Goal: Task Accomplishment & Management: Complete application form

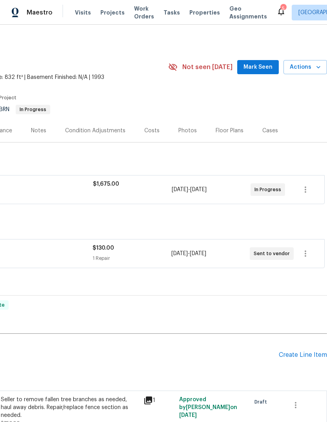
scroll to position [0, 116]
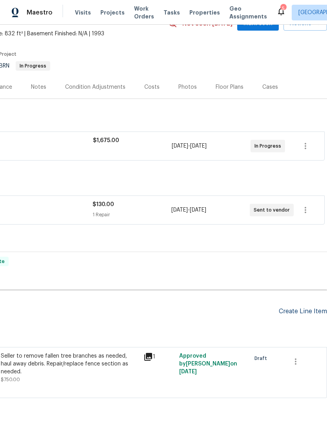
click at [300, 311] on div "Create Line Item" at bounding box center [303, 311] width 48 height 7
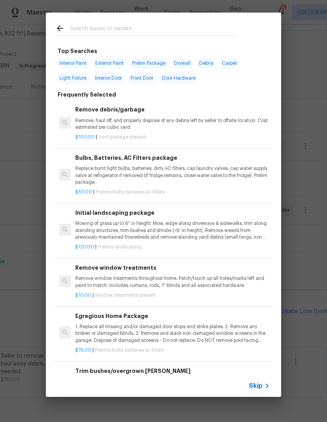
click at [194, 41] on div at bounding box center [146, 28] width 200 height 31
click at [200, 24] on input "text" at bounding box center [153, 30] width 166 height 12
type input "Door"
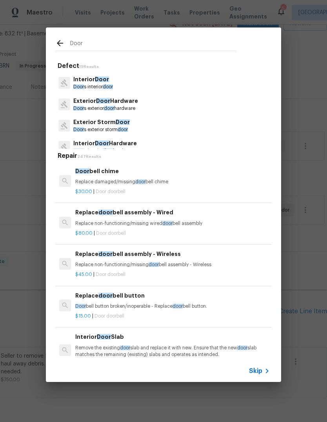
scroll to position [20, 0]
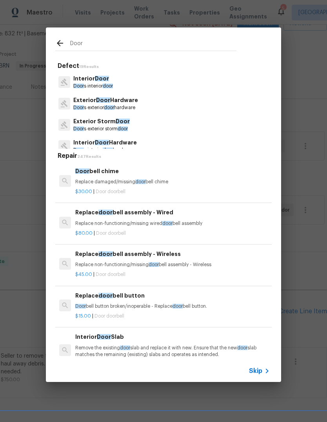
click at [135, 96] on p "Exterior Door Hardware" at bounding box center [105, 100] width 65 height 8
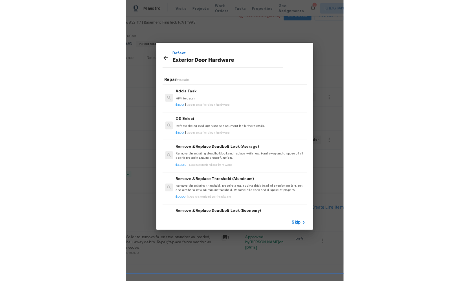
scroll to position [252, 0]
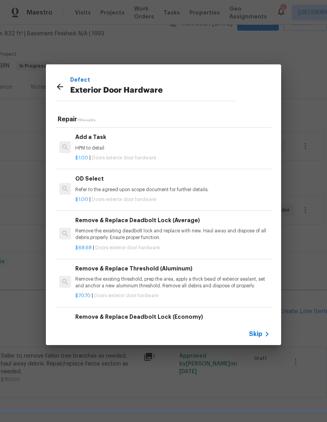
click at [135, 151] on div "$1.00 | Doors exterior door hardware" at bounding box center [172, 156] width 195 height 10
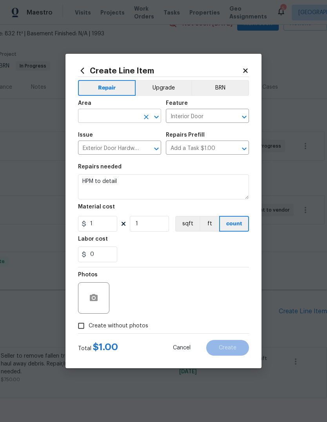
click at [106, 119] on input "text" at bounding box center [108, 117] width 61 height 12
type input "from"
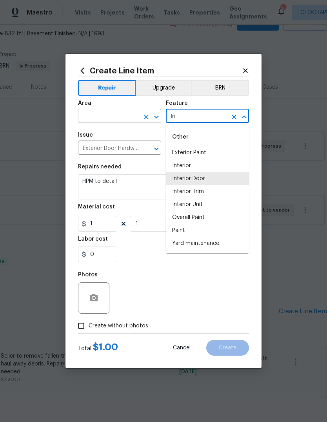
type input "I"
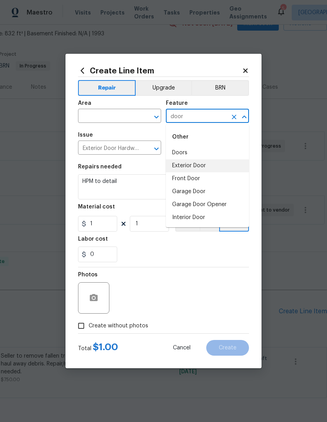
click at [199, 171] on li "Exterior Door" at bounding box center [207, 165] width 83 height 13
type input "Exterior Door"
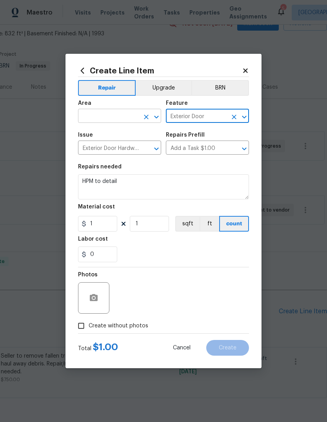
click at [111, 112] on input "text" at bounding box center [108, 117] width 61 height 12
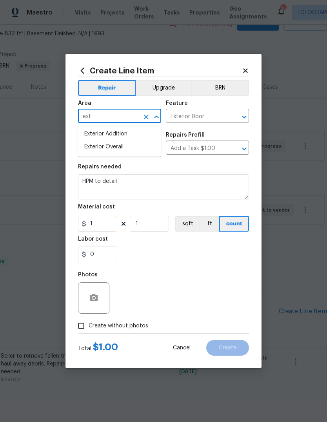
click at [120, 145] on li "Exterior Overall" at bounding box center [119, 146] width 83 height 13
type input "Exterior Overall"
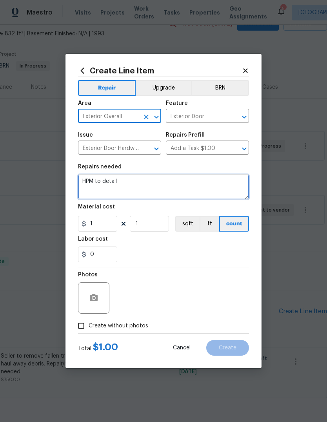
click at [163, 192] on textarea "HPM to detail" at bounding box center [163, 186] width 171 height 25
type textarea "H"
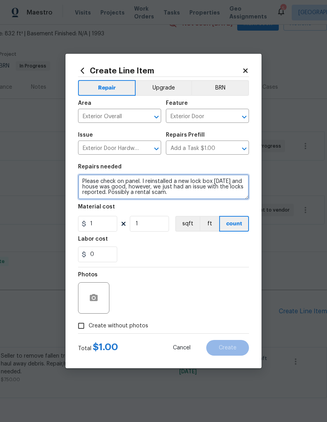
type textarea "Please check on panel. I reinstalled a new lock box today and house was good, h…"
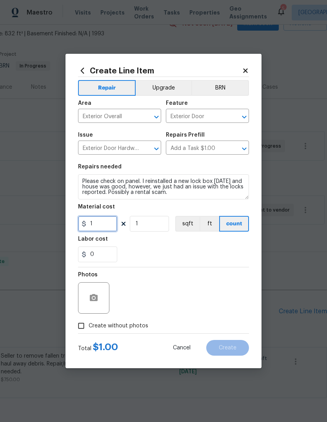
click at [97, 217] on input "1" at bounding box center [97, 224] width 39 height 16
click at [104, 229] on input "1" at bounding box center [97, 224] width 39 height 16
type input "75"
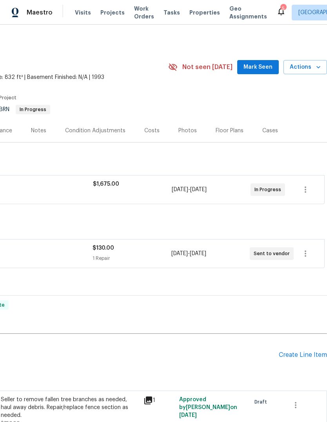
scroll to position [0, 119]
click at [305, 349] on div "Pending Line Items Create Line Item" at bounding box center [105, 355] width 443 height 36
click at [304, 353] on div "Create Line Item" at bounding box center [303, 354] width 48 height 7
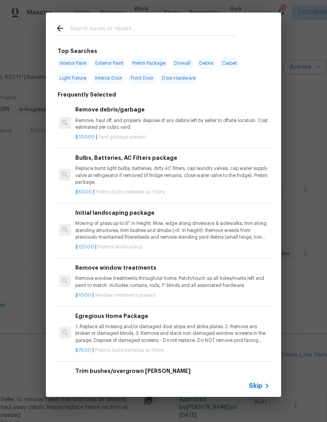
click at [149, 83] on span "Front Door" at bounding box center [141, 78] width 27 height 11
type input "Front Door"
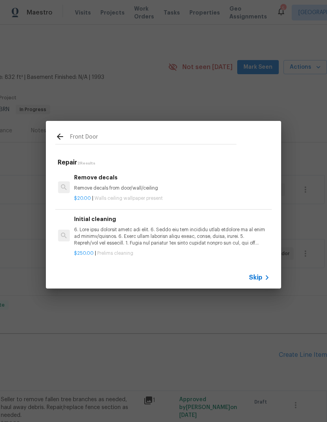
scroll to position [0, 1]
click at [63, 133] on icon at bounding box center [59, 136] width 9 height 9
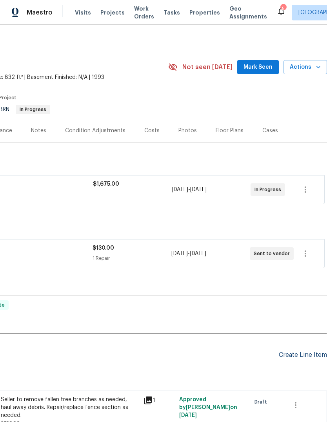
click at [304, 357] on div "Create Line Item" at bounding box center [303, 354] width 48 height 7
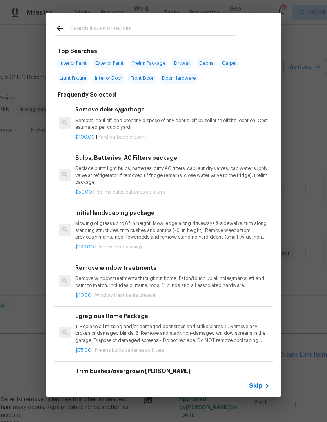
click at [160, 27] on input "text" at bounding box center [153, 30] width 166 height 12
type input "Door"
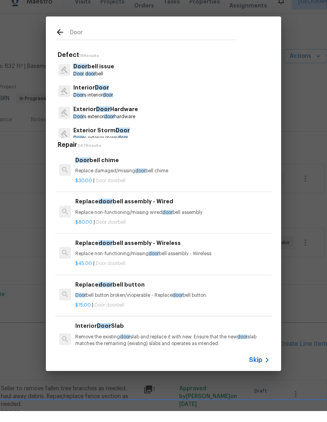
click at [77, 116] on p "Exterior Door Hardware" at bounding box center [105, 120] width 65 height 8
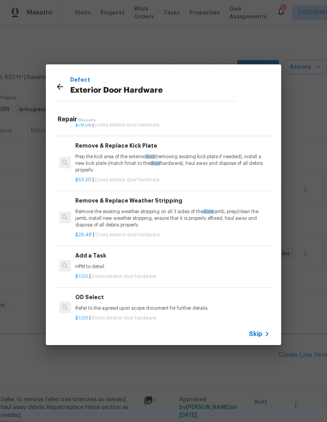
scroll to position [135, 0]
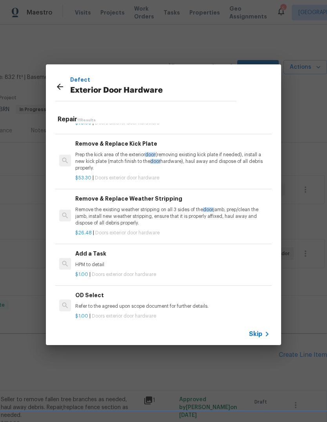
click at [181, 263] on p "HPM to detail" at bounding box center [172, 264] width 195 height 7
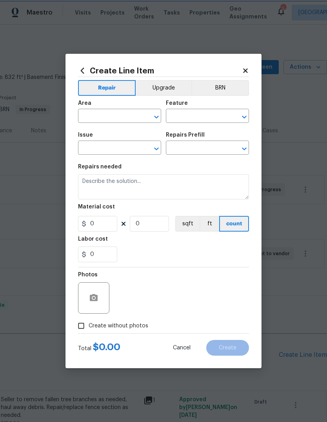
type input "Interior Door"
type input "Exterior Door Hardware"
type input "Add a Task $1.00"
type textarea "HPM to detail"
type input "1"
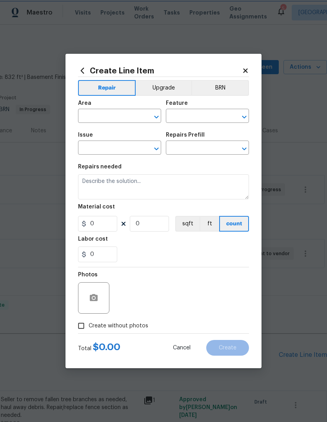
type input "1"
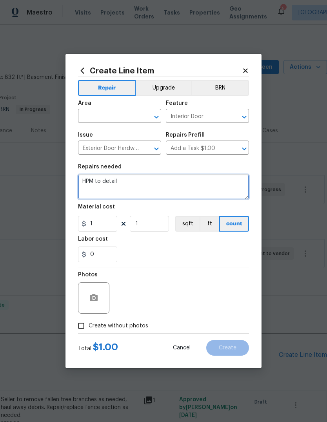
click at [168, 181] on textarea "HPM to detail" at bounding box center [163, 186] width 171 height 25
click at [177, 186] on textarea "HPM to detail" at bounding box center [163, 186] width 171 height 25
click at [209, 187] on textarea "HPM to detail" at bounding box center [163, 186] width 171 height 25
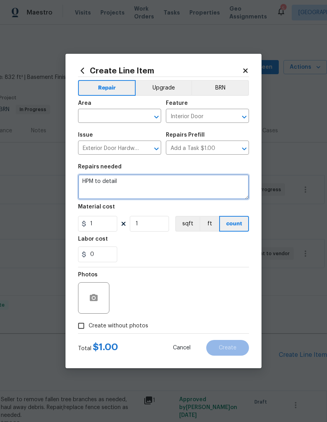
click at [211, 191] on textarea "HPM to detail" at bounding box center [163, 186] width 171 height 25
type textarea "H"
type textarea "Check on front door and make sure it is operating properly. Lockbox code is 435…"
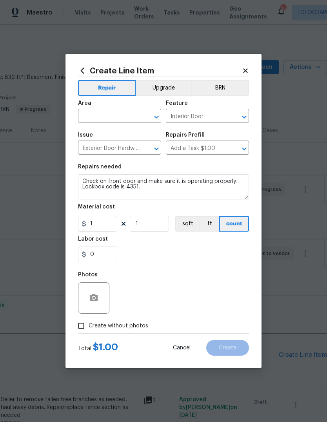
click at [89, 107] on div "Area" at bounding box center [119, 105] width 83 height 10
click at [99, 114] on input "text" at bounding box center [108, 117] width 61 height 12
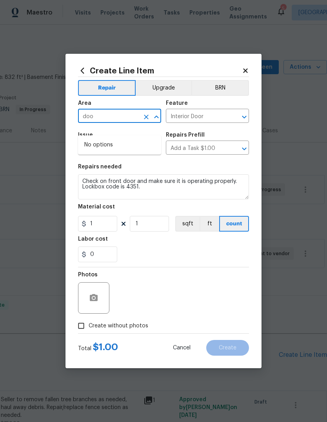
type input "doo"
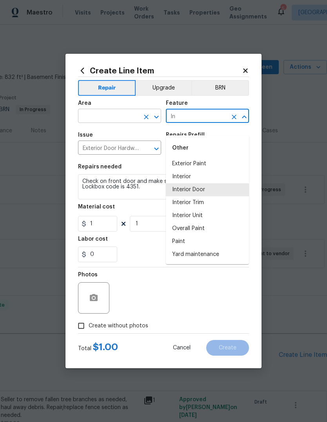
type input "I"
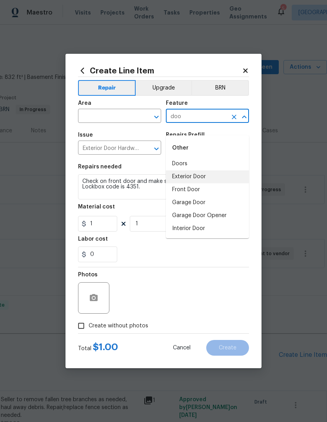
click at [179, 170] on li "Exterior Door" at bounding box center [207, 176] width 83 height 13
type input "Exterior Door"
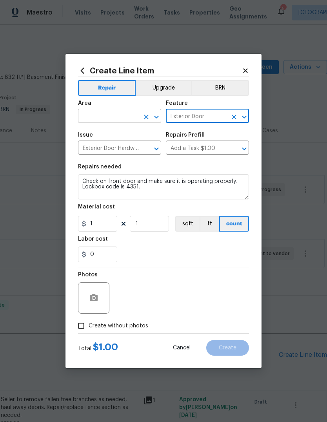
click at [91, 115] on input "text" at bounding box center [108, 117] width 61 height 12
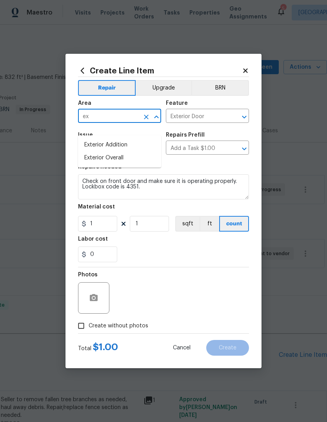
click at [94, 151] on li "Exterior Overall" at bounding box center [119, 157] width 83 height 13
type input "Exterior Overall"
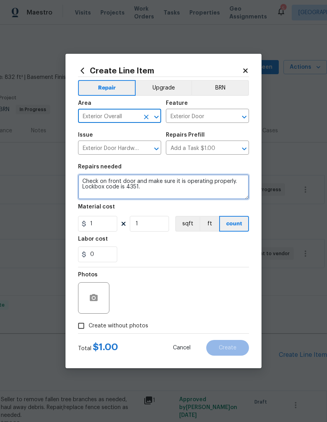
click at [139, 190] on textarea "Check on front door and make sure it is operating properly. Lockbox code is 435…" at bounding box center [163, 186] width 171 height 25
click at [119, 181] on textarea "Check on front door and make sure it is operating properly. Lockbox code is 435…" at bounding box center [163, 186] width 171 height 25
type textarea "Check on front side door and make sure it is operating properly. Lockbox code i…"
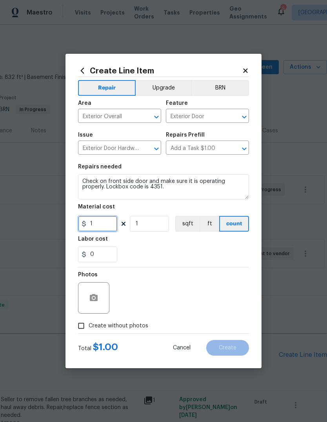
click at [108, 228] on input "1" at bounding box center [97, 224] width 39 height 16
type input "75"
click at [85, 326] on input "Create without photos" at bounding box center [81, 325] width 15 height 15
checkbox input "true"
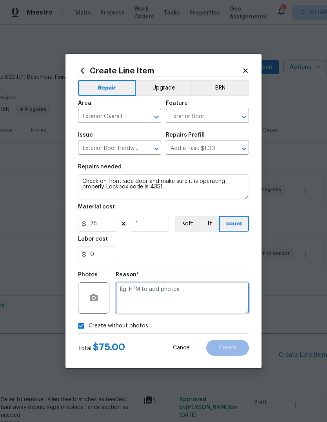
click at [208, 296] on textarea at bounding box center [182, 297] width 133 height 31
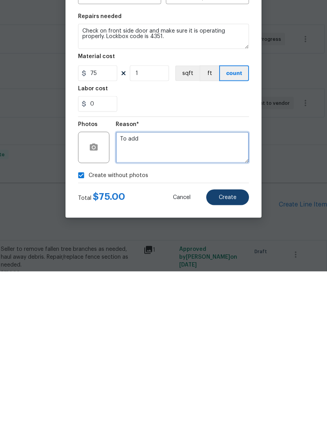
type textarea "To add"
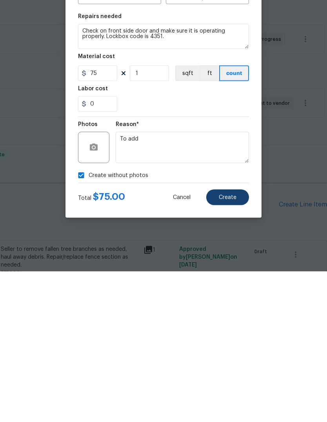
click at [228, 340] on button "Create" at bounding box center [227, 348] width 43 height 16
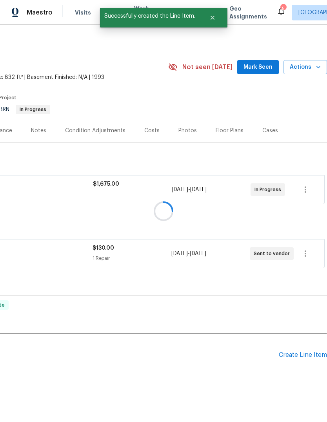
scroll to position [17, 0]
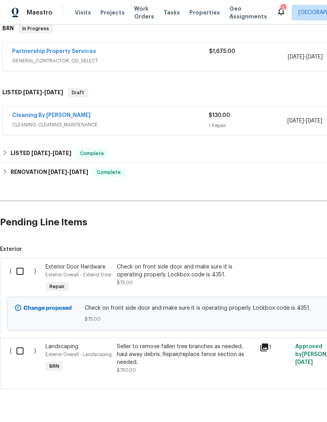
scroll to position [132, 0]
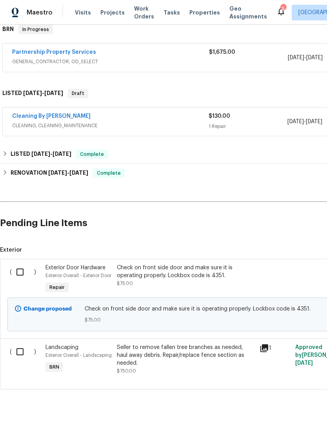
click at [21, 268] on input "checkbox" at bounding box center [23, 272] width 22 height 16
checkbox input "true"
click at [295, 405] on span "Create Work Order" at bounding box center [282, 402] width 52 height 10
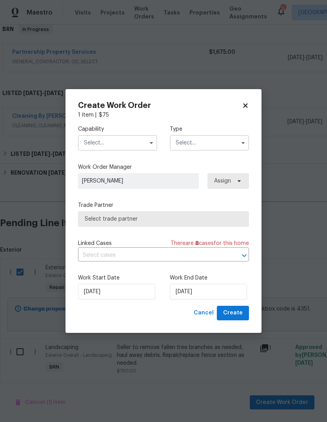
click at [131, 139] on input "text" at bounding box center [117, 143] width 79 height 16
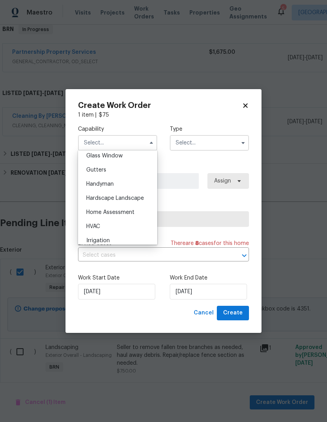
scroll to position [413, 0]
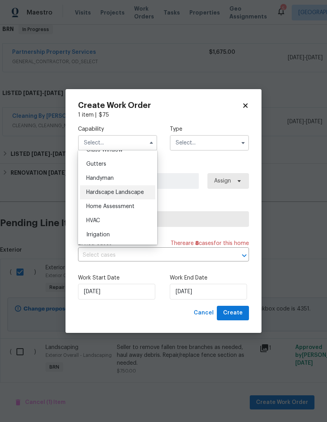
click at [151, 193] on div "Hardscape Landscape" at bounding box center [117, 192] width 75 height 14
type input "Hardscape Landscape"
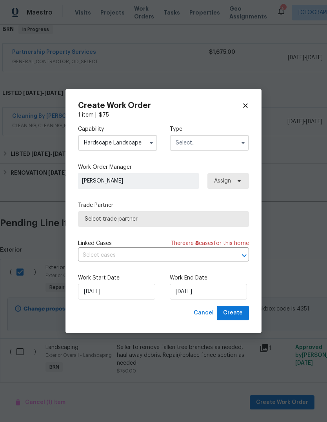
click at [220, 139] on input "text" at bounding box center [209, 143] width 79 height 16
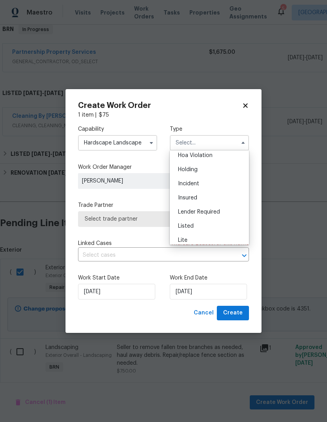
scroll to position [16, 0]
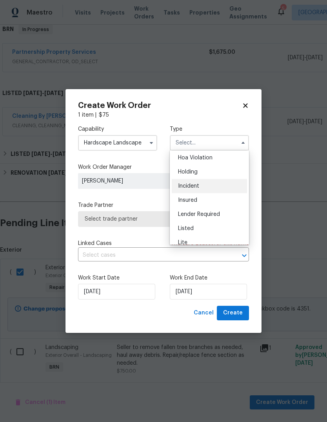
click at [213, 188] on div "Incident" at bounding box center [209, 186] width 75 height 14
type input "Incident"
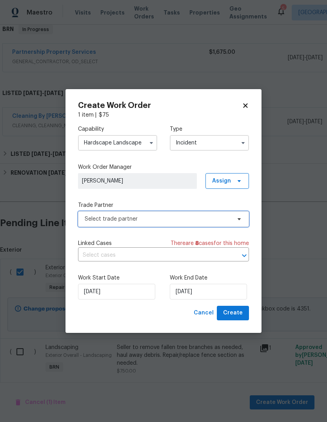
click at [179, 219] on span "Select trade partner" at bounding box center [158, 219] width 146 height 8
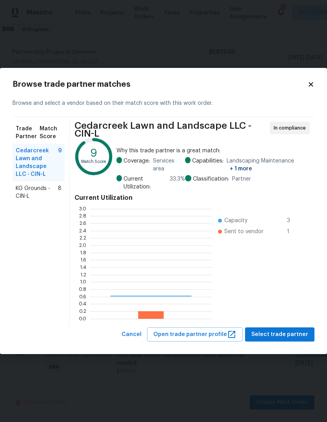
scroll to position [110, 122]
click at [22, 193] on span "KG Grounds - CIN-L" at bounding box center [37, 192] width 42 height 16
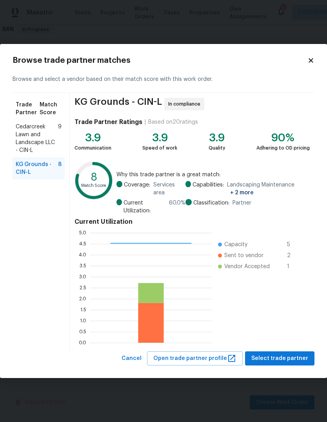
click at [281, 356] on span "Select trade partner" at bounding box center [280, 359] width 57 height 10
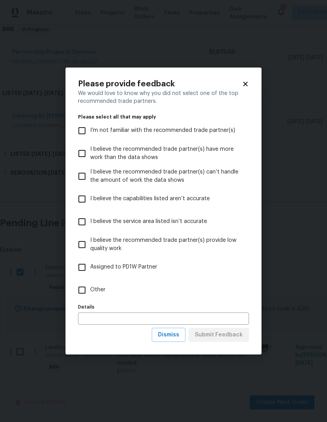
click at [86, 292] on input "Other" at bounding box center [82, 290] width 16 height 16
checkbox input "true"
click at [121, 318] on input "text" at bounding box center [163, 318] width 171 height 12
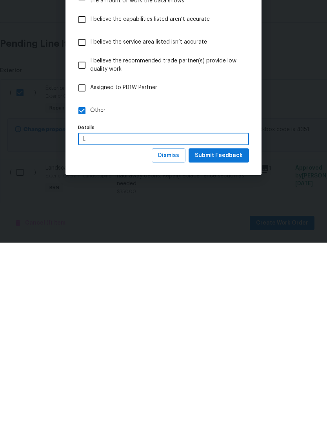
scroll to position [29, 0]
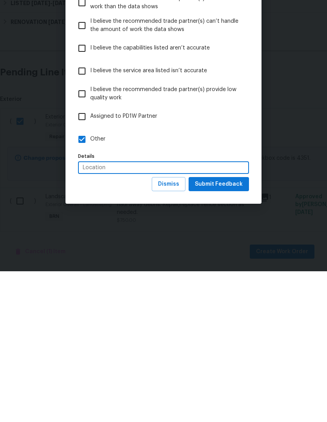
type input "Location"
click at [229, 328] on button "Submit Feedback" at bounding box center [219, 335] width 60 height 15
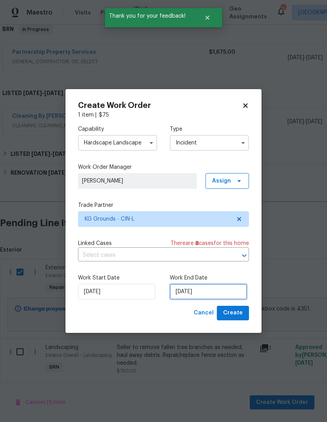
click at [210, 287] on input "[DATE]" at bounding box center [208, 292] width 77 height 16
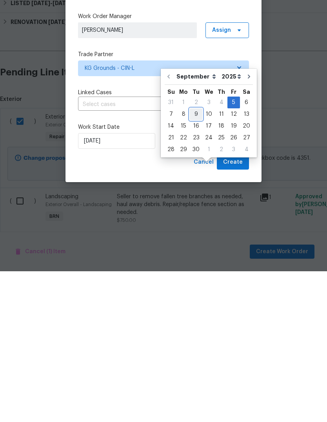
click at [193, 259] on div "9" at bounding box center [196, 264] width 13 height 11
type input "9/9/2025"
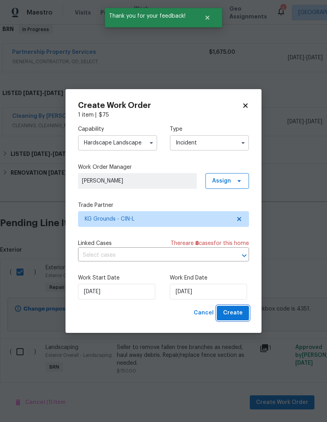
click at [239, 317] on span "Create" at bounding box center [233, 313] width 20 height 10
checkbox input "false"
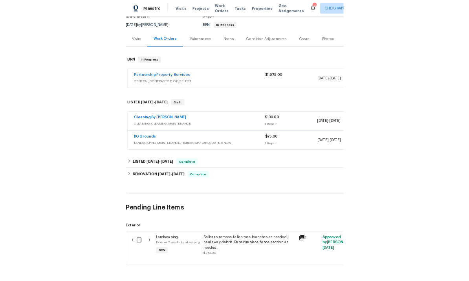
scroll to position [11, 0]
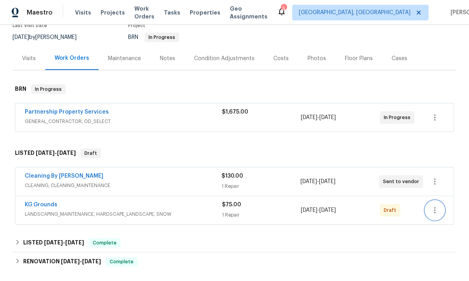
click at [327, 201] on button "button" at bounding box center [434, 210] width 19 height 19
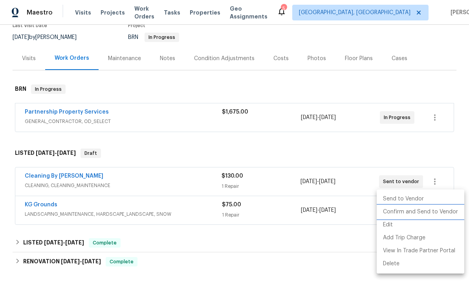
click at [327, 212] on li "Confirm and Send to Vendor" at bounding box center [420, 211] width 88 height 13
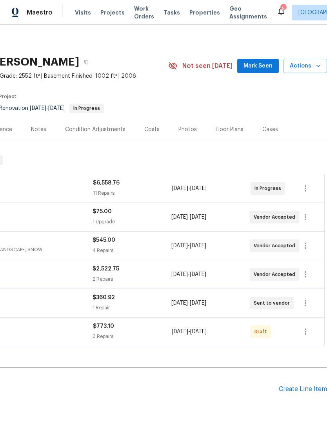
scroll to position [1, 116]
click at [296, 392] on div "Create Line Item" at bounding box center [303, 388] width 48 height 7
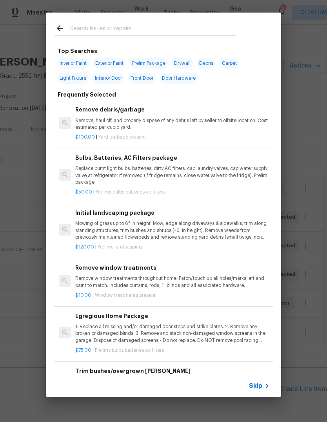
click at [146, 29] on input "text" at bounding box center [153, 30] width 166 height 12
type input "Light"
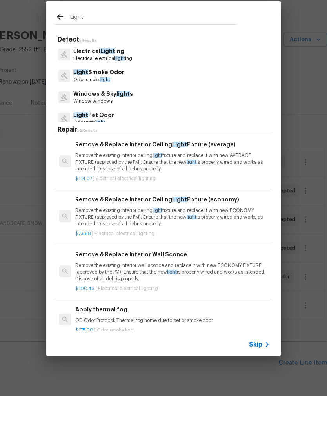
scroll to position [585, 0]
click at [150, 233] on p "Remove the existing interior ceiling light fixture and replace it with new ECON…" at bounding box center [172, 243] width 195 height 20
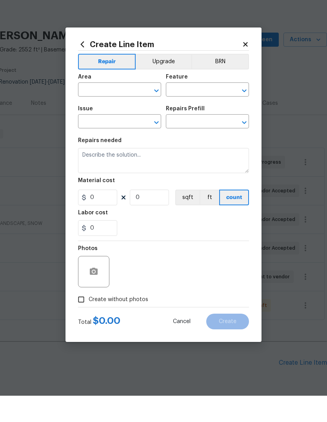
type input "Electrical Lighting"
type input "Remove & Replace Interior Ceiling Light Fixture (economy) $73.88"
type textarea "Remove the existing interior ceiling light fixture and replace it with new ECON…"
type input "73.88"
type input "1"
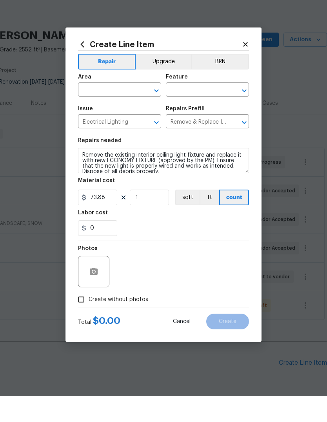
scroll to position [26, 0]
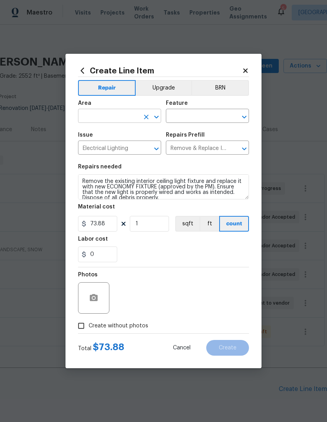
click at [115, 120] on input "text" at bounding box center [108, 117] width 61 height 12
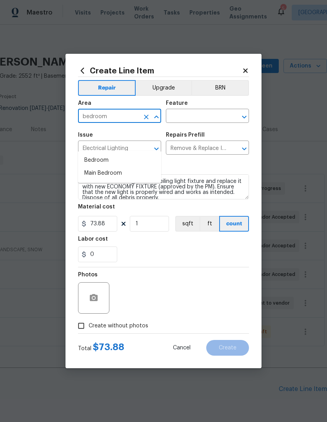
click at [115, 154] on li "Bedroom" at bounding box center [119, 160] width 83 height 13
type input "Bedroom"
click at [192, 111] on input "text" at bounding box center [196, 117] width 61 height 12
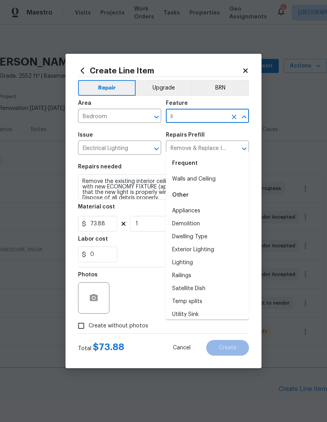
click at [193, 256] on li "Lighting" at bounding box center [207, 262] width 83 height 13
type input "Lighting"
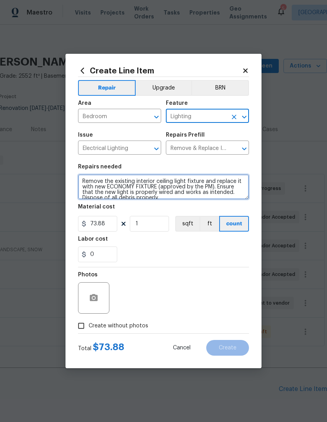
click at [204, 181] on textarea "Remove the existing interior ceiling light fixture and replace it with new ECON…" at bounding box center [163, 186] width 171 height 25
click at [204, 180] on textarea "Remove the existing interior ceiling light fixture and replace it with new ECON…" at bounding box center [163, 186] width 171 height 25
click at [205, 186] on textarea "Remove the existing interior ceiling light fixture and replace it with new ECON…" at bounding box center [163, 186] width 171 height 25
click at [204, 186] on textarea "Remove the existing interior ceiling light fixture and replace it with new ECON…" at bounding box center [163, 186] width 171 height 25
click at [228, 187] on textarea "Remove the existing interior ceiling light fixture and replace it with new ECON…" at bounding box center [163, 186] width 171 height 25
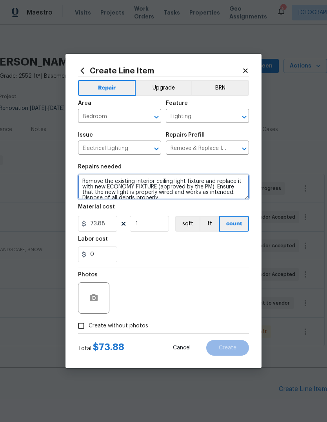
click at [228, 187] on textarea "Remove the existing interior ceiling light fixture and replace it with new ECON…" at bounding box center [163, 186] width 171 height 25
click at [238, 181] on textarea "Remove the existing interior ceiling light fixture and replace it with new ECON…" at bounding box center [163, 186] width 171 height 25
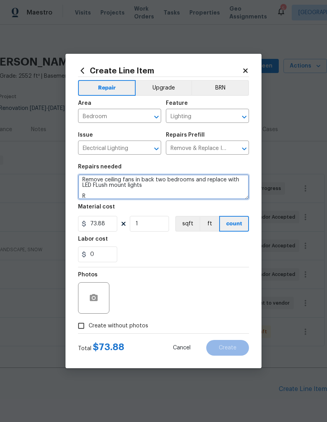
scroll to position [2, 0]
type textarea "Remove ceiling fans in back two bedrooms and replace with LED FLush mount light…"
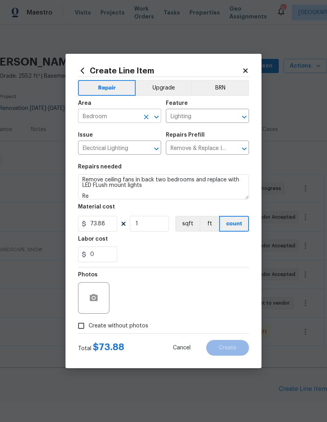
click at [118, 114] on input "Bedroom" at bounding box center [108, 117] width 61 height 12
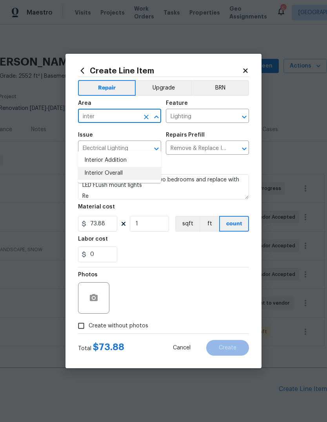
click at [115, 167] on li "Interior Overall" at bounding box center [119, 173] width 83 height 13
type input "Interior Overall"
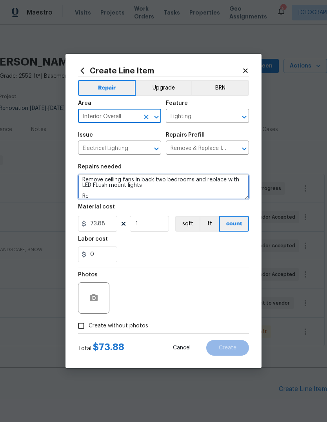
click at [105, 199] on textarea "Remove ceiling fans in back two bedrooms and replace with LED FLush mount light…" at bounding box center [163, 186] width 171 height 25
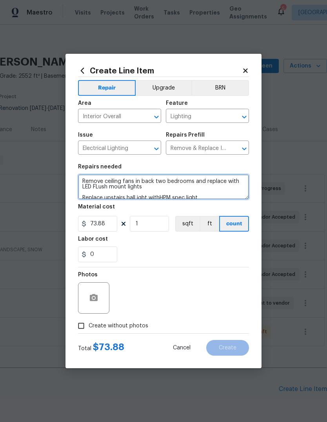
scroll to position [0, 0]
click at [85, 177] on textarea "Remove ceiling fans in back two bedrooms and replace with LED FLush mount light…" at bounding box center [163, 186] width 171 height 25
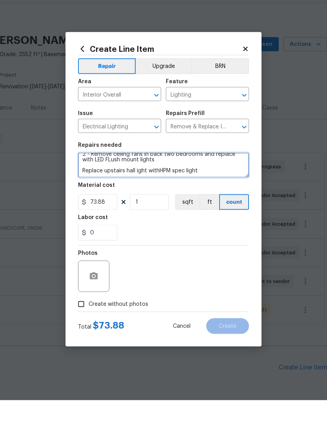
scroll to position [11, 0]
click at [222, 174] on textarea "2 - Remove ceiling fans in back two bedrooms and replace with LED FLush mount l…" at bounding box center [163, 186] width 171 height 25
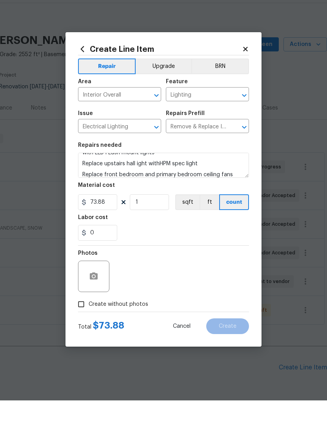
click at [79, 180] on section "Repairs needed 2 - Remove ceiling fans in back two bedrooms and replace with LE…" at bounding box center [163, 213] width 171 height 108
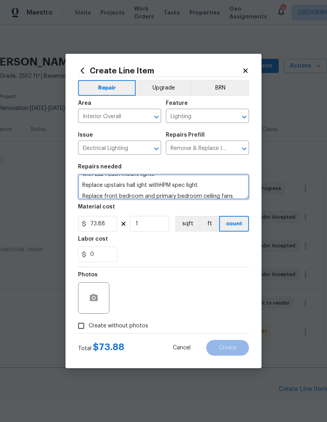
click at [81, 199] on textarea "2 - Remove ceiling fans in back two bedrooms and replace with LED FLush mount l…" at bounding box center [163, 186] width 171 height 25
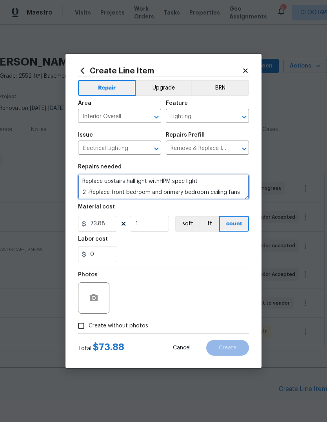
click at [242, 190] on textarea "2 - Remove ceiling fans in back two bedrooms and replace with LED FLush mount l…" at bounding box center [163, 186] width 171 height 25
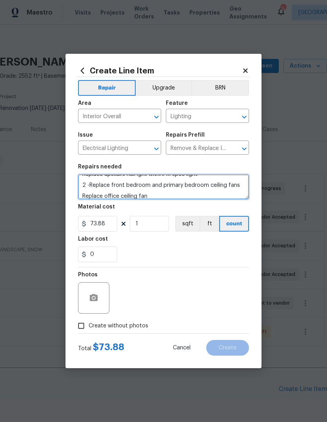
click at [78, 199] on textarea "2 - Remove ceiling fans in back two bedrooms and replace with LED FLush mount l…" at bounding box center [163, 186] width 171 height 25
click at [186, 199] on textarea "2 - Remove ceiling fans in back two bedrooms and replace with LED FLush mount l…" at bounding box center [163, 186] width 171 height 25
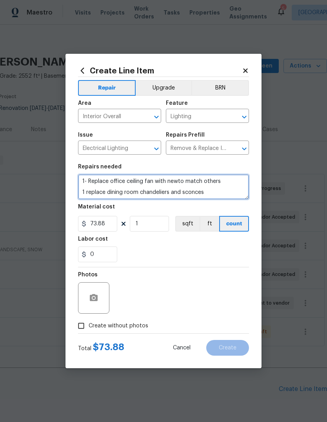
click at [81, 191] on textarea "2 - Remove ceiling fans in back two bedrooms and replace with LED FLush mount l…" at bounding box center [163, 186] width 171 height 25
click at [208, 199] on textarea "2 - Remove ceiling fans in back two bedrooms and replace with LED FLush mount l…" at bounding box center [163, 186] width 171 height 25
click at [219, 197] on textarea "2 - Remove ceiling fans in back two bedrooms and replace with LED FLush mount l…" at bounding box center [163, 186] width 171 height 25
click at [219, 195] on textarea "2 - Remove ceiling fans in back two bedrooms and replace with LED FLush mount l…" at bounding box center [163, 186] width 171 height 25
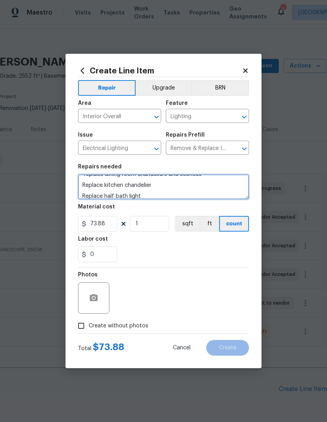
scroll to position [71, 0]
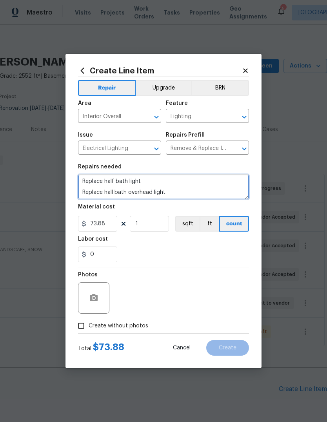
click at [147, 184] on textarea "2 - Remove ceiling fans in back two bedrooms and replace with LED FLush mount l…" at bounding box center [163, 186] width 171 height 25
click at [131, 182] on textarea "2 - Remove ceiling fans in back two bedrooms and replace with LED FLush mount l…" at bounding box center [163, 186] width 171 height 25
click at [131, 181] on textarea "2 - Remove ceiling fans in back two bedrooms and replace with LED FLush mount l…" at bounding box center [163, 186] width 171 height 25
click at [124, 181] on textarea "2 - Remove ceiling fans in back two bedrooms and replace with LED FLush mount l…" at bounding box center [163, 186] width 171 height 25
click at [200, 195] on textarea "2 - Remove ceiling fans in back two bedrooms and replace with LED FLush mount l…" at bounding box center [163, 186] width 171 height 25
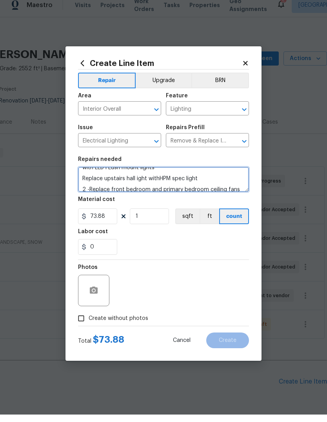
scroll to position [11, 0]
click at [82, 179] on textarea "2 - Remove ceiling fans in back two bedrooms and replace with LED FLush mount l…" at bounding box center [163, 186] width 171 height 25
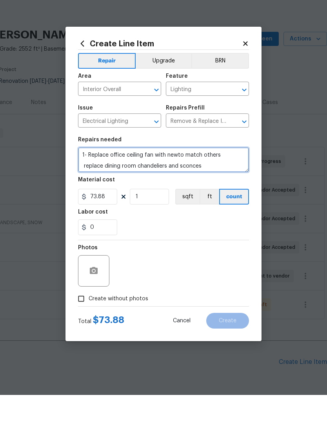
scroll to position [43, 0]
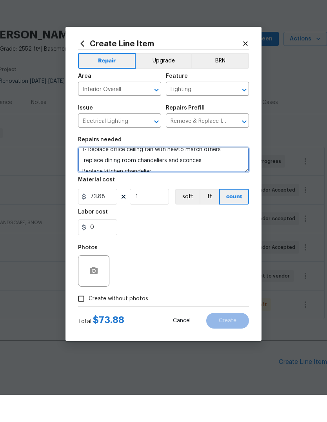
click at [83, 174] on textarea "2 - Remove ceiling fans in back two bedrooms and replace with LED FLush mount l…" at bounding box center [163, 186] width 171 height 25
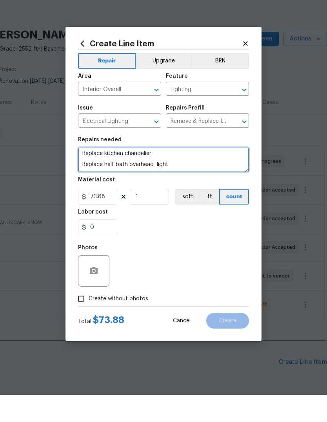
scroll to position [60, 0]
click at [85, 174] on textarea "2 - Remove ceiling fans in back two bedrooms and replace with LED FLush mount l…" at bounding box center [163, 186] width 171 height 25
click at [86, 174] on textarea "2 - Remove ceiling fans in back two bedrooms and replace with LED FLush mount l…" at bounding box center [163, 186] width 171 height 25
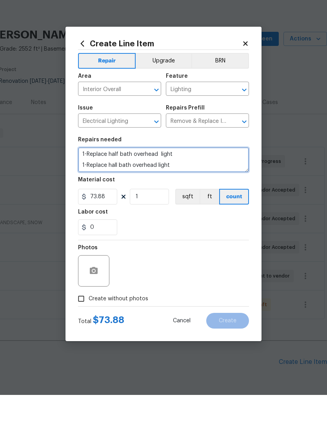
click at [214, 174] on textarea "2 - Remove ceiling fans in back two bedrooms and replace with LED FLush mount l…" at bounding box center [163, 186] width 171 height 25
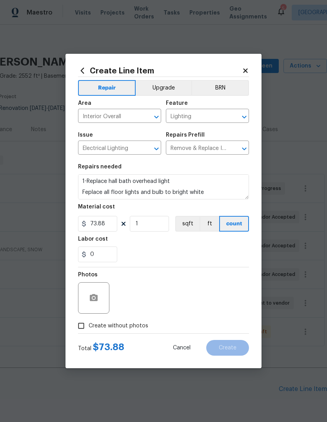
scroll to position [93, 0]
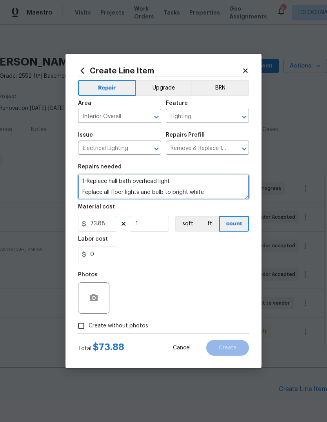
click at [220, 181] on textarea "2 - Remove ceiling fans in back two bedrooms and replace with LED FLush mount l…" at bounding box center [163, 186] width 171 height 25
click at [90, 182] on textarea "2 - Remove ceiling fans in back two bedrooms and replace with LED FLush mount l…" at bounding box center [163, 186] width 171 height 25
type textarea "2 - Remove ceiling fans in back two bedrooms and replace with LED FLush mount l…"
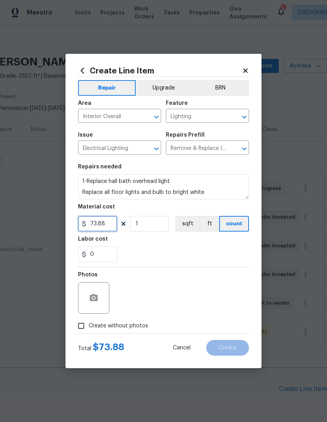
click at [100, 222] on input "73.88" at bounding box center [97, 224] width 39 height 16
click at [107, 223] on input "73.88" at bounding box center [97, 224] width 39 height 16
type input "1400"
click at [164, 92] on button "Upgrade" at bounding box center [164, 88] width 56 height 16
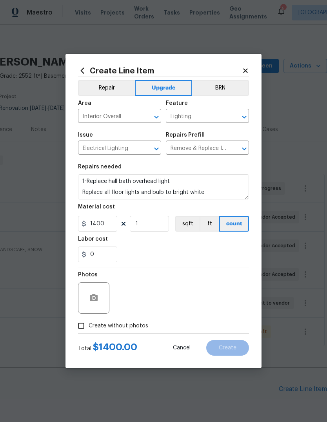
click at [87, 327] on input "Create without photos" at bounding box center [81, 325] width 15 height 15
checkbox input "true"
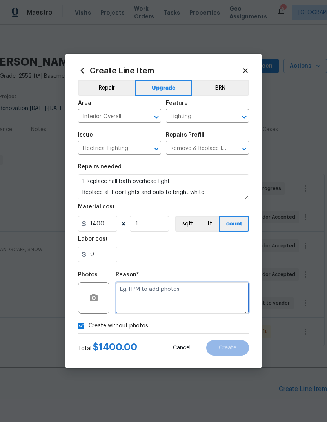
click at [154, 297] on textarea at bounding box center [182, 297] width 133 height 31
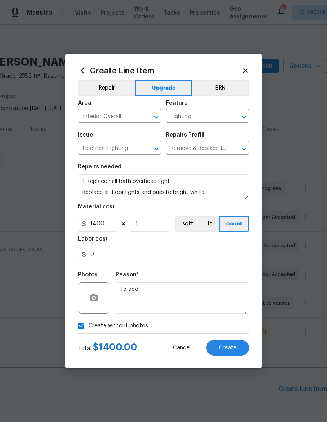
scroll to position [93, 0]
type textarea "To add"
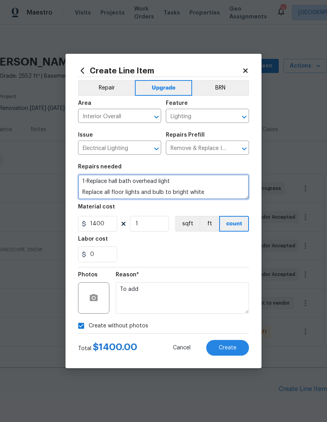
click at [219, 181] on textarea "2 - Remove ceiling fans in back two bedrooms and replace with LED FLush mount l…" at bounding box center [163, 186] width 171 height 25
click at [97, 195] on textarea "2 - Remove ceiling fans in back two bedrooms and replace with LED FLush mount l…" at bounding box center [163, 186] width 171 height 25
click at [101, 192] on textarea "2 - Remove ceiling fans in back two bedrooms and replace with LED FLush mount l…" at bounding box center [163, 186] width 171 height 25
click at [166, 191] on textarea "2 - Remove ceiling fans in back two bedrooms and replace with LED FLush mount l…" at bounding box center [163, 186] width 171 height 25
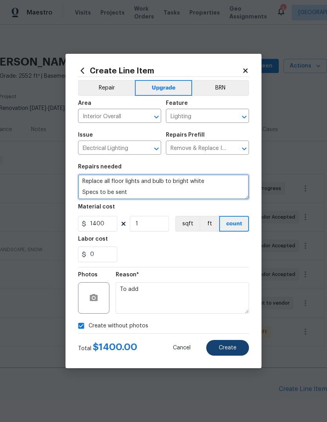
type textarea "2 - Remove ceiling fans in back two bedrooms and replace with LED FLush mount l…"
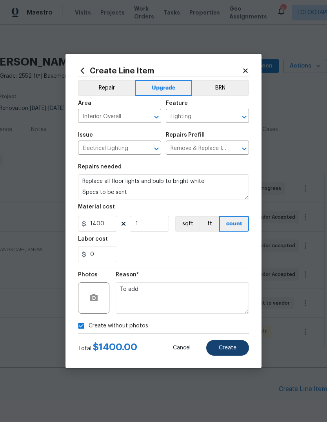
click at [230, 348] on span "Create" at bounding box center [228, 348] width 18 height 6
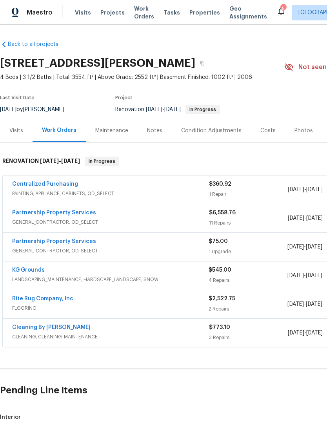
scroll to position [0, 0]
